Goal: Task Accomplishment & Management: Use online tool/utility

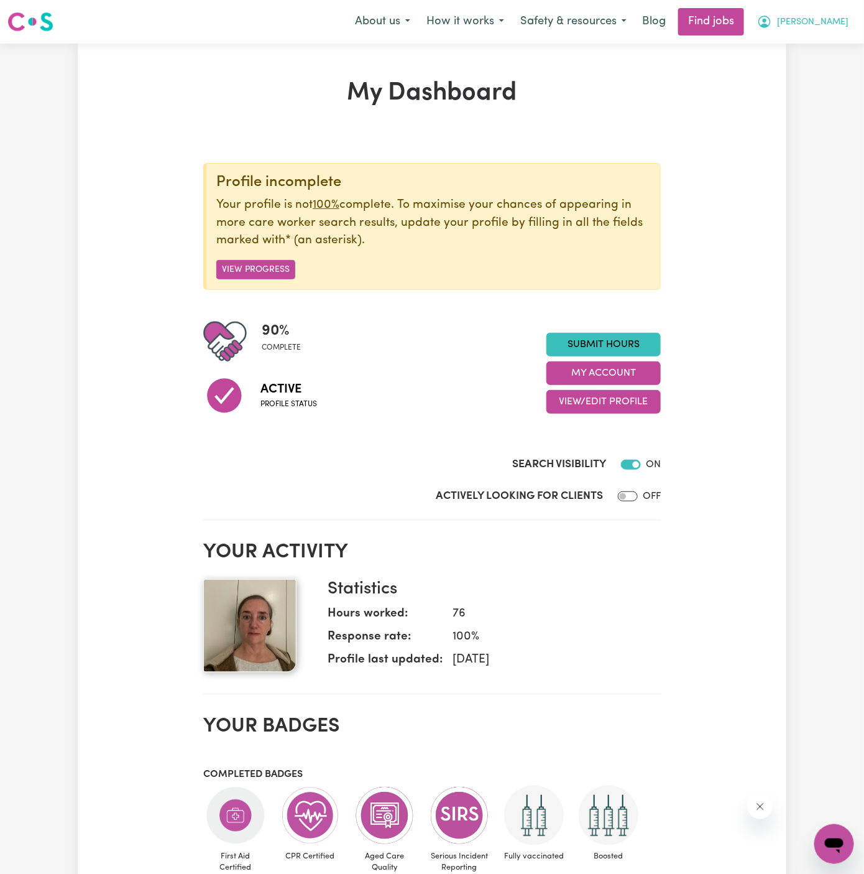
click at [844, 30] on button "[PERSON_NAME]" at bounding box center [803, 22] width 108 height 26
click at [801, 47] on link "My Account" at bounding box center [807, 49] width 98 height 24
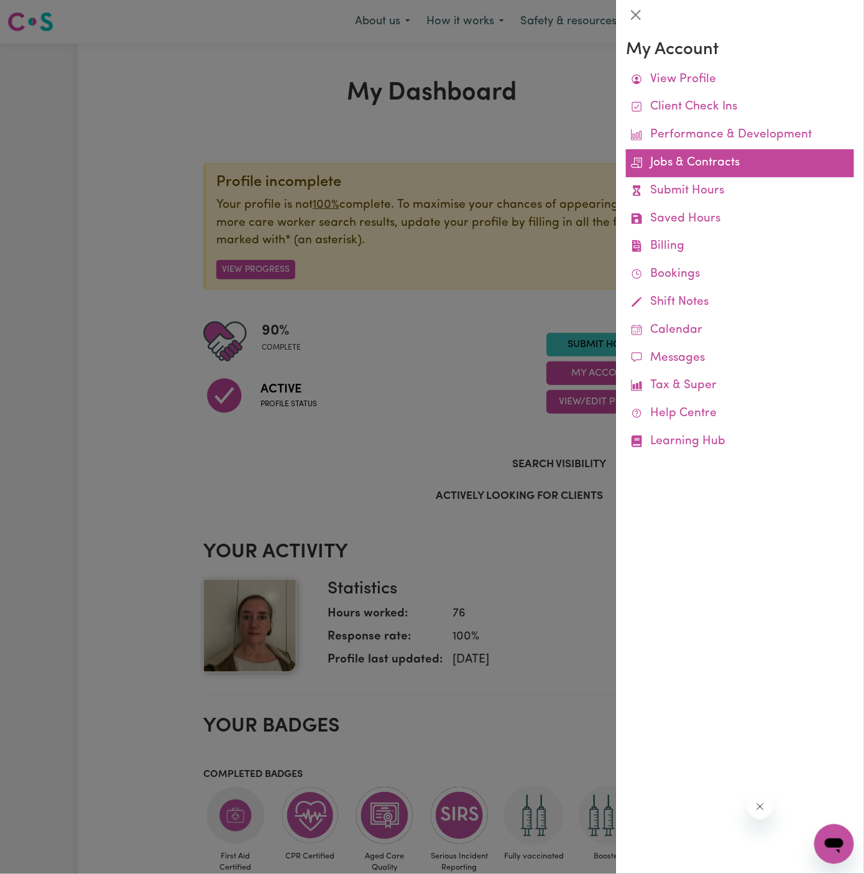
click at [673, 164] on link "Jobs & Contracts" at bounding box center [740, 163] width 228 height 28
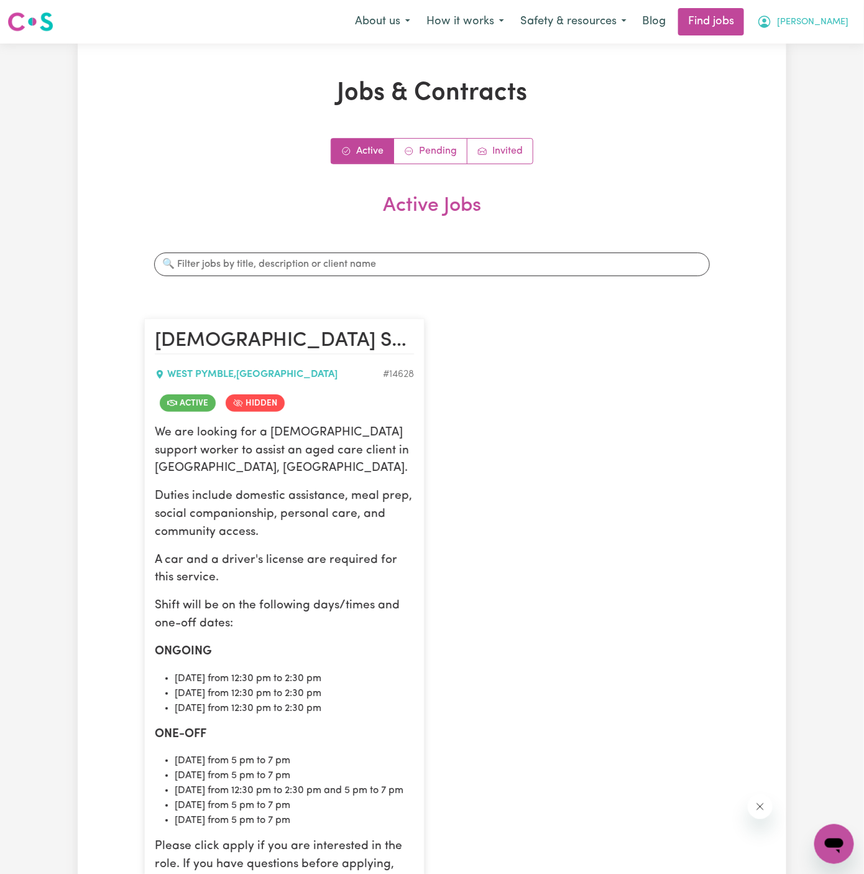
click at [841, 24] on span "[PERSON_NAME]" at bounding box center [813, 23] width 72 height 14
click at [830, 37] on link "My Account" at bounding box center [807, 49] width 98 height 24
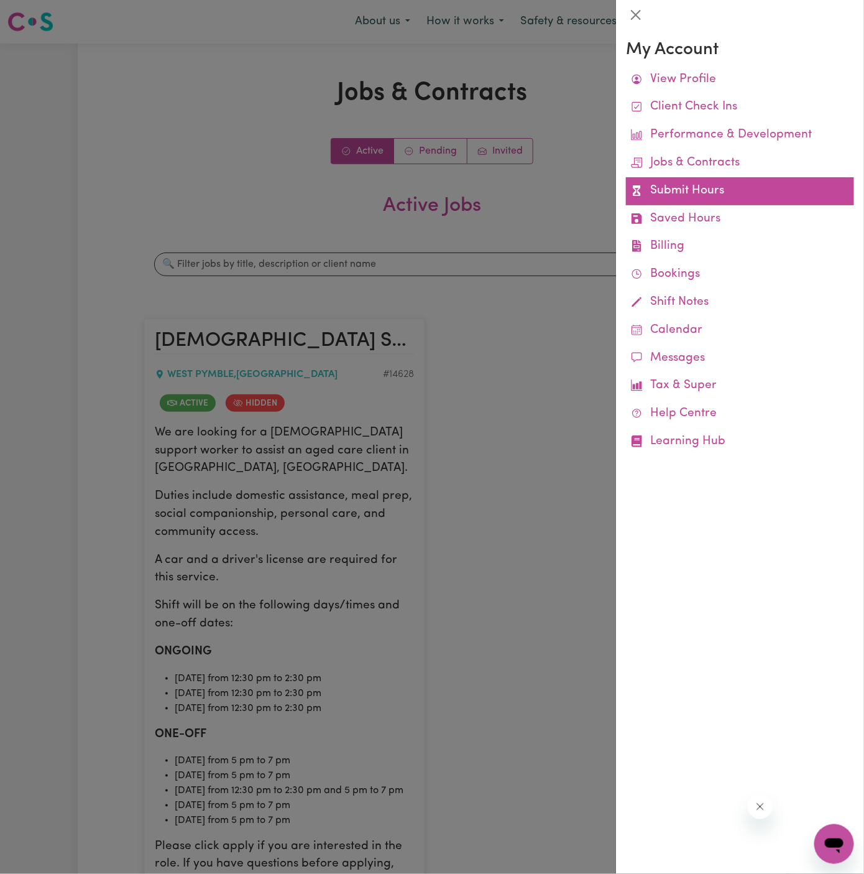
click at [690, 189] on link "Submit Hours" at bounding box center [740, 191] width 228 height 28
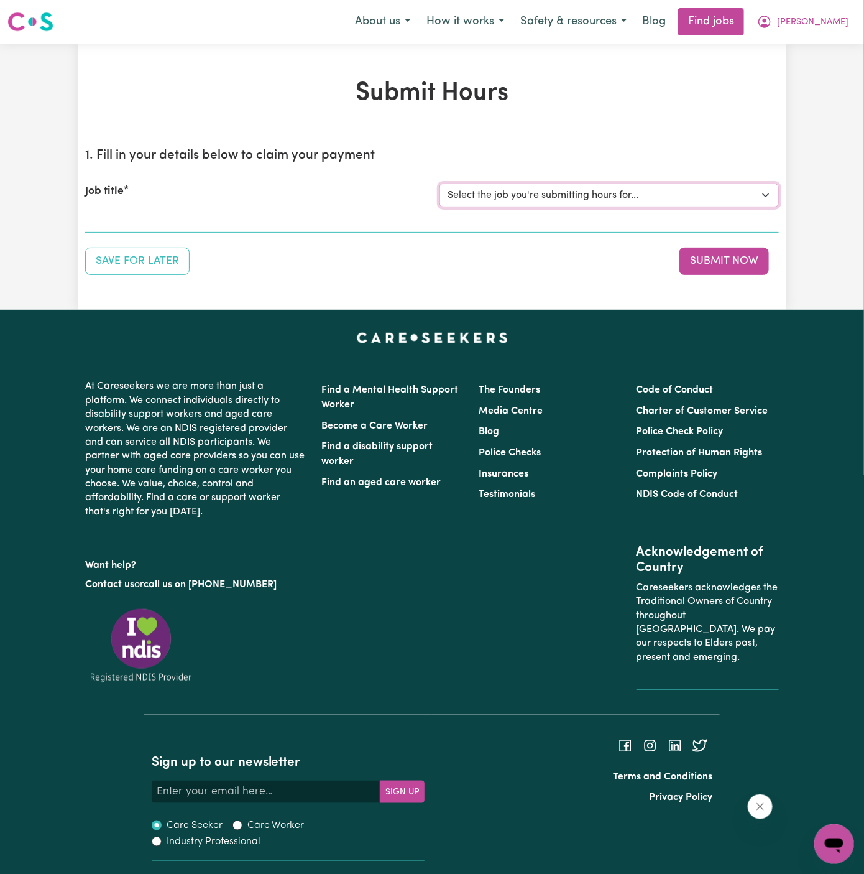
click at [581, 195] on select "Select the job you're submitting hours for... [[PERSON_NAME]] [DEMOGRAPHIC_DATA…" at bounding box center [610, 195] width 340 height 24
select select "14628"
click at [440, 183] on select "Select the job you're submitting hours for... [[PERSON_NAME]] [DEMOGRAPHIC_DATA…" at bounding box center [610, 195] width 340 height 24
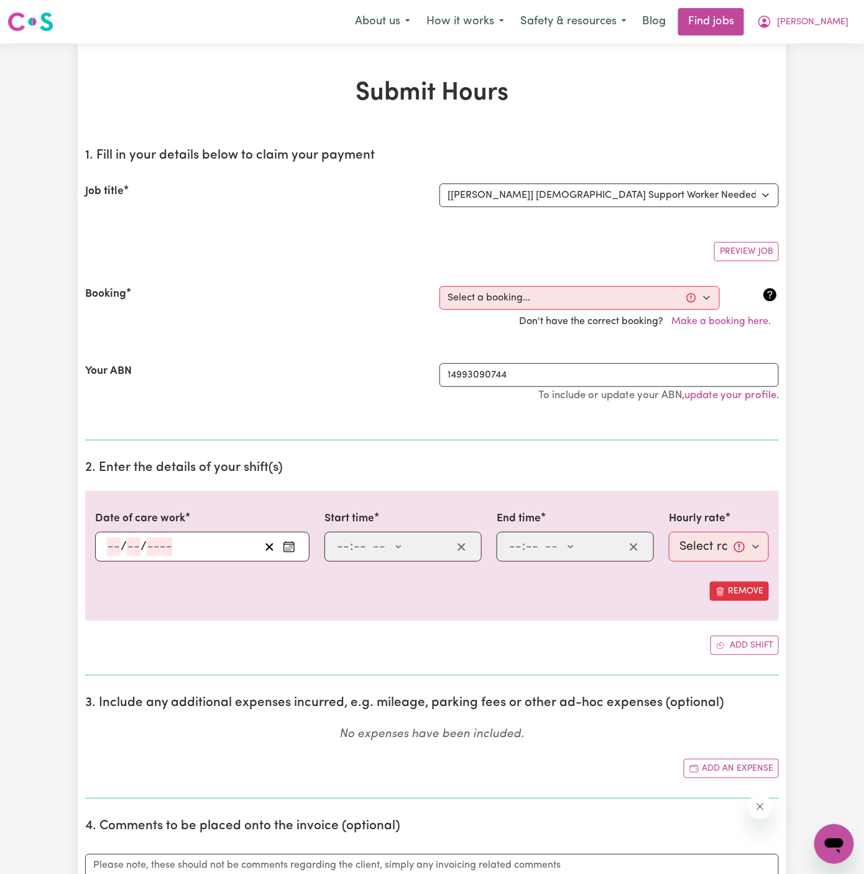
click at [539, 284] on div "Booking Select a booking... [DATE] 12:30pm to 02:30pm (ONE-OFF) [DATE] 12:30pm …" at bounding box center [432, 309] width 694 height 77
click at [535, 298] on select "Select a booking... [DATE] 12:30pm to 02:30pm (ONE-OFF) [DATE] 12:30pm to 02:30…" at bounding box center [580, 298] width 280 height 24
